Goal: Check status

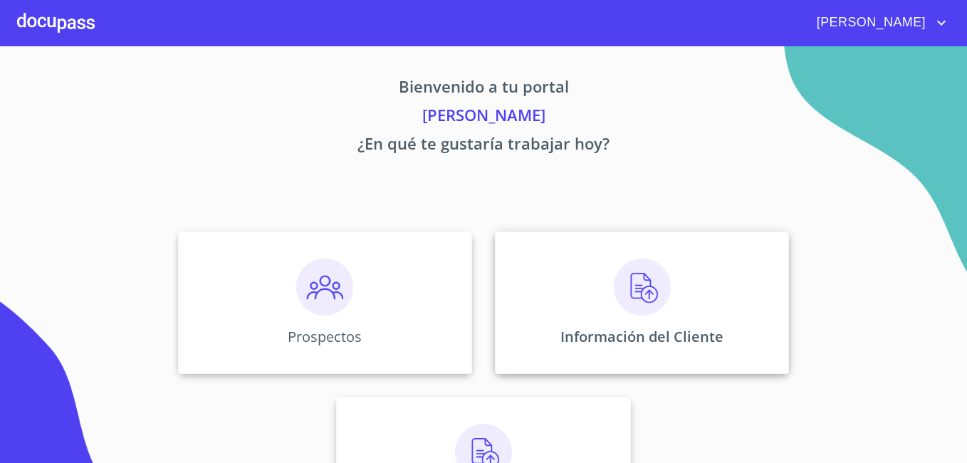
click at [607, 305] on div "Información del Cliente" at bounding box center [642, 302] width 294 height 142
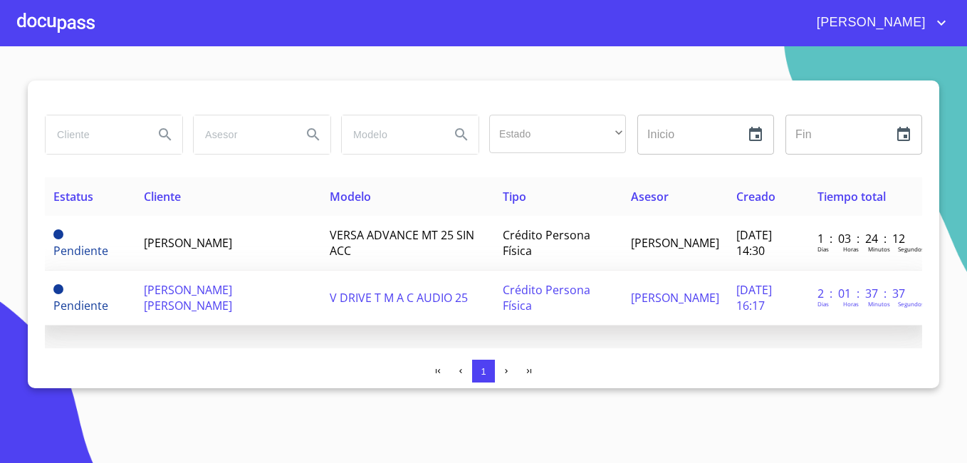
click at [186, 305] on span "[PERSON_NAME] [PERSON_NAME]" at bounding box center [188, 297] width 88 height 31
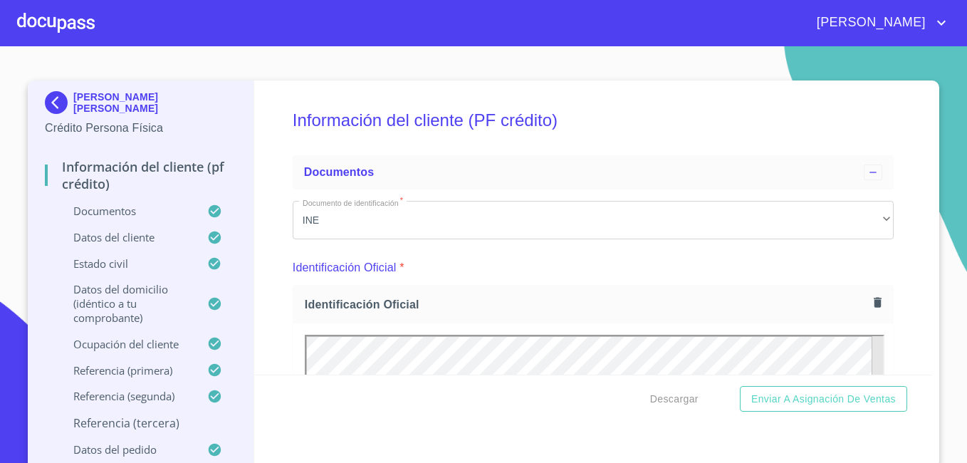
scroll to position [2497, 0]
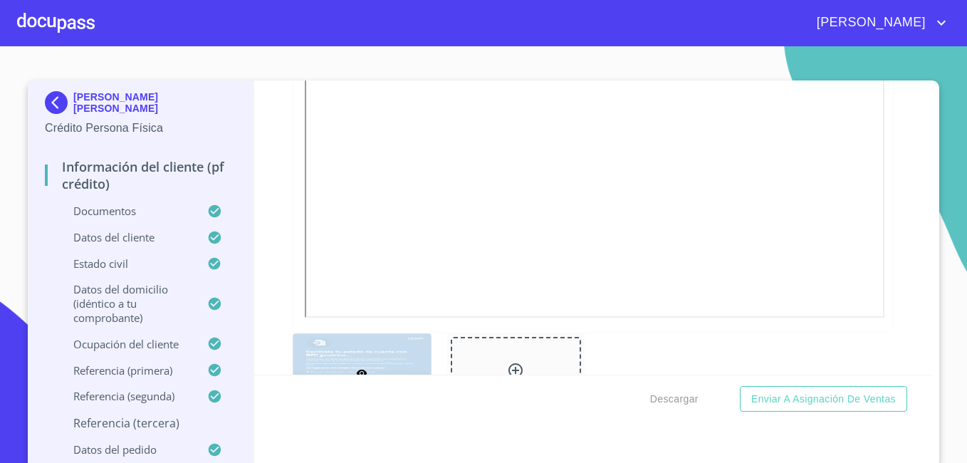
drag, startPoint x: 956, startPoint y: 179, endPoint x: 960, endPoint y: 189, distance: 11.3
click at [960, 189] on section "[PERSON_NAME] [PERSON_NAME] Crédito Persona Física Información del cliente (PF …" at bounding box center [483, 254] width 967 height 417
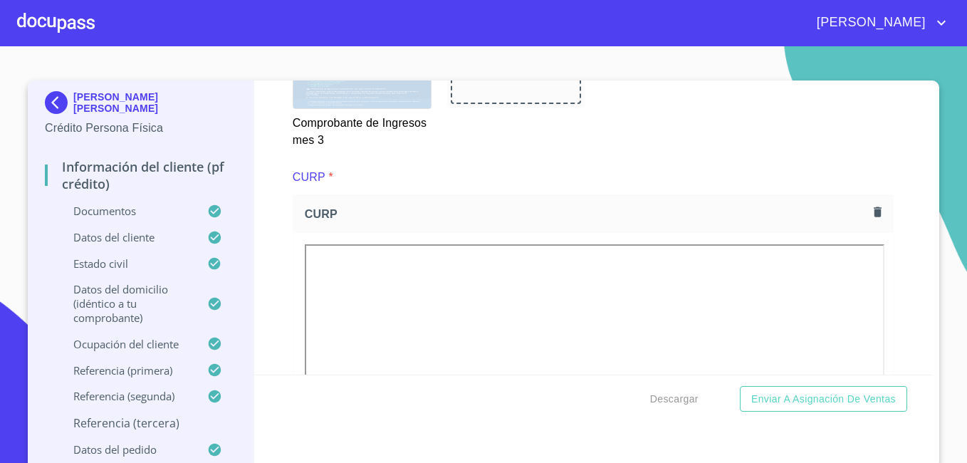
scroll to position [2823, 0]
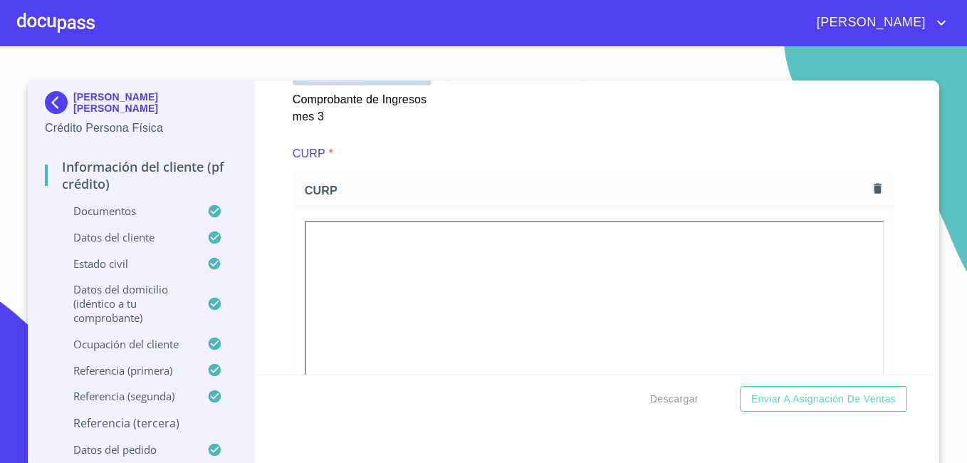
click at [929, 185] on div "[PERSON_NAME] [PERSON_NAME] Crédito Persona Física Información del cliente (PF …" at bounding box center [483, 273] width 911 height 387
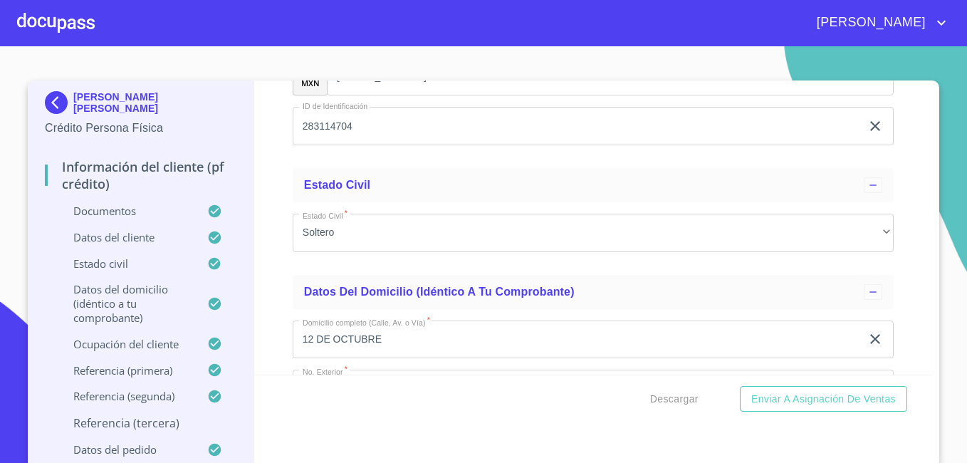
scroll to position [4480, 0]
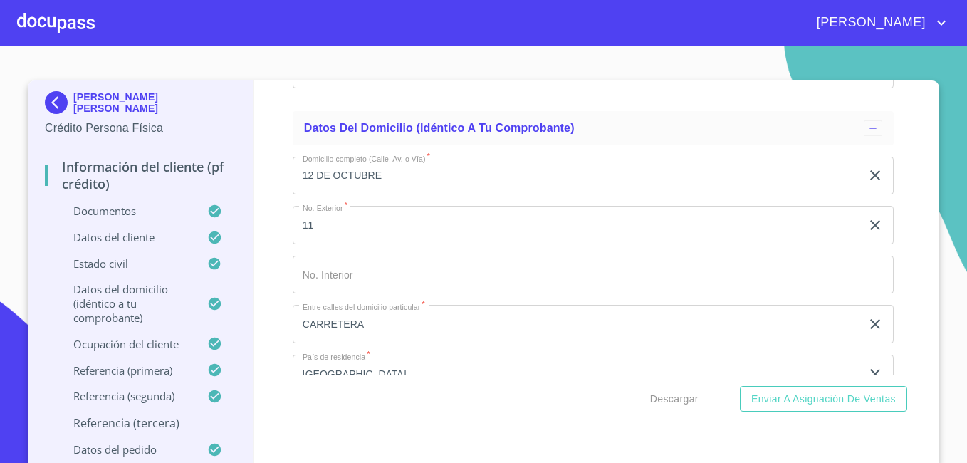
drag, startPoint x: 933, startPoint y: 244, endPoint x: 936, endPoint y: 252, distance: 9.3
click at [936, 252] on section "[PERSON_NAME] [PERSON_NAME] Crédito Persona Física Información del cliente (PF …" at bounding box center [483, 254] width 967 height 417
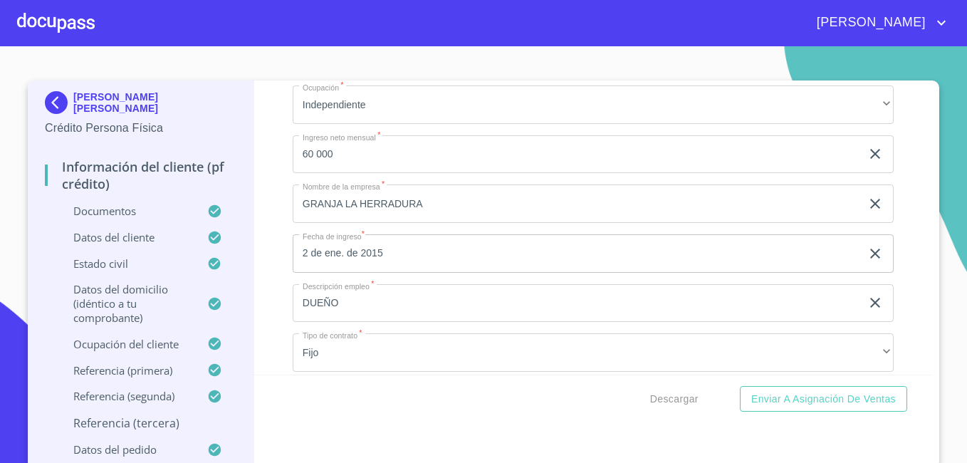
scroll to position [5227, 0]
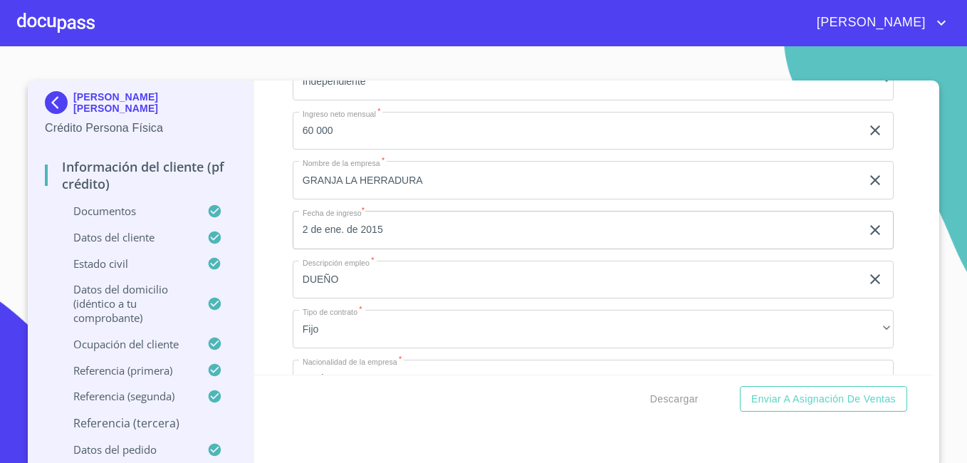
drag, startPoint x: 919, startPoint y: 239, endPoint x: 935, endPoint y: 268, distance: 33.1
click at [935, 268] on section "[PERSON_NAME] [PERSON_NAME] Crédito Persona Física Información del cliente (PF …" at bounding box center [483, 254] width 967 height 417
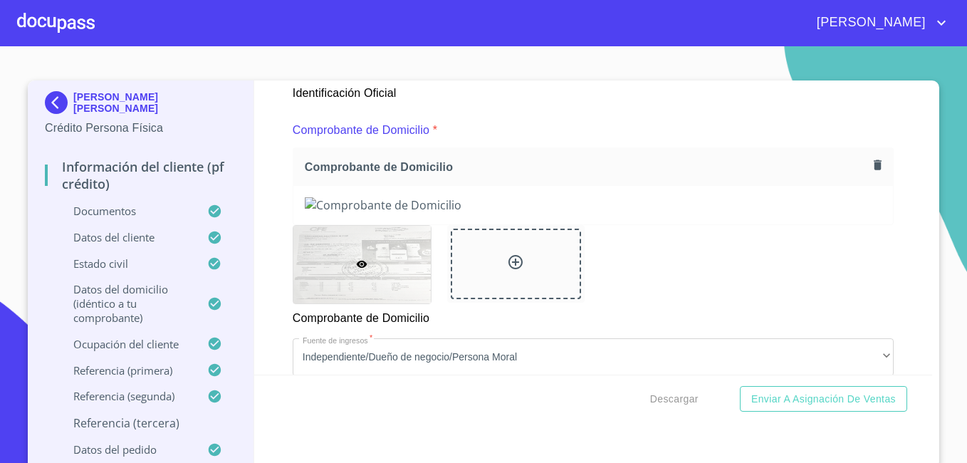
scroll to position [874, 0]
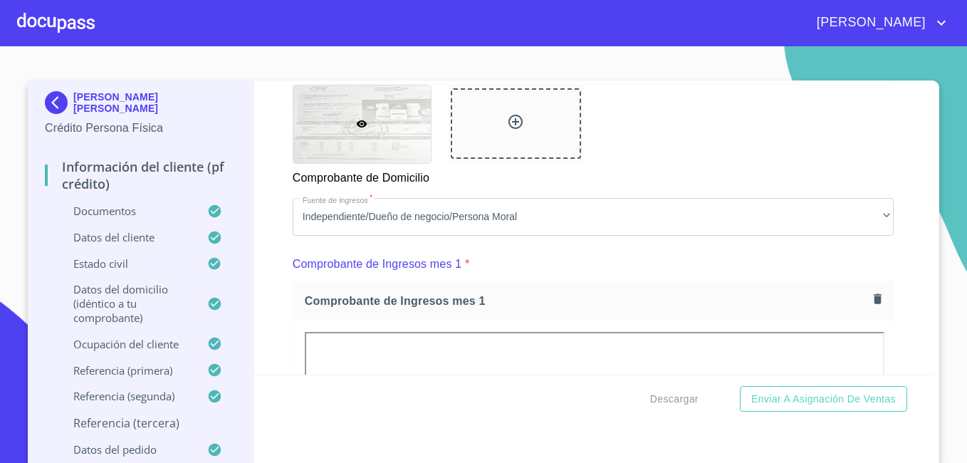
click at [125, 452] on p "Datos del pedido" at bounding box center [126, 449] width 162 height 14
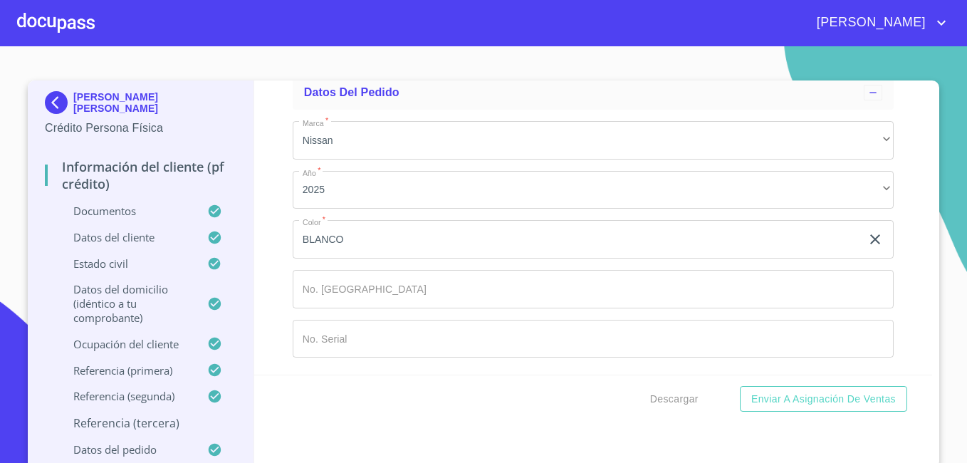
scroll to position [444, 0]
